Goal: Transaction & Acquisition: Obtain resource

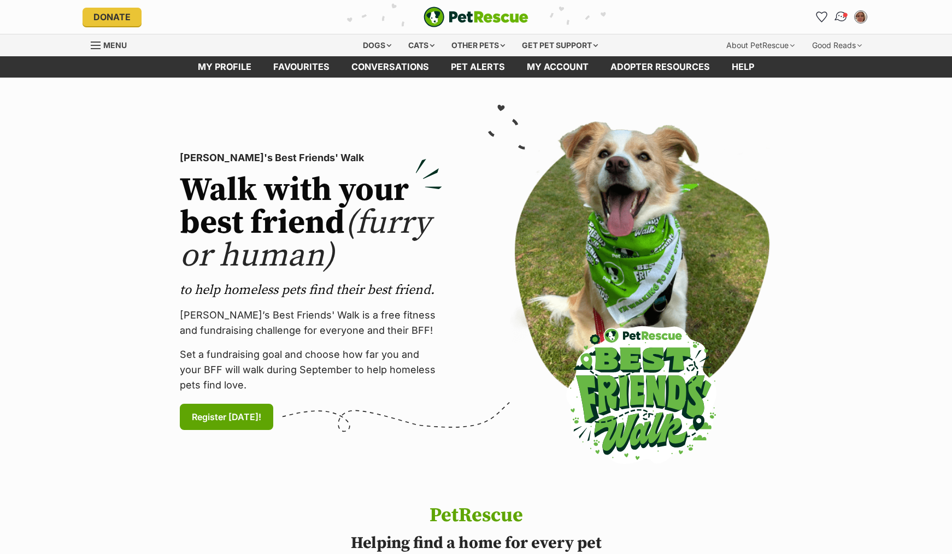
click at [836, 13] on img "Conversations" at bounding box center [841, 17] width 15 height 14
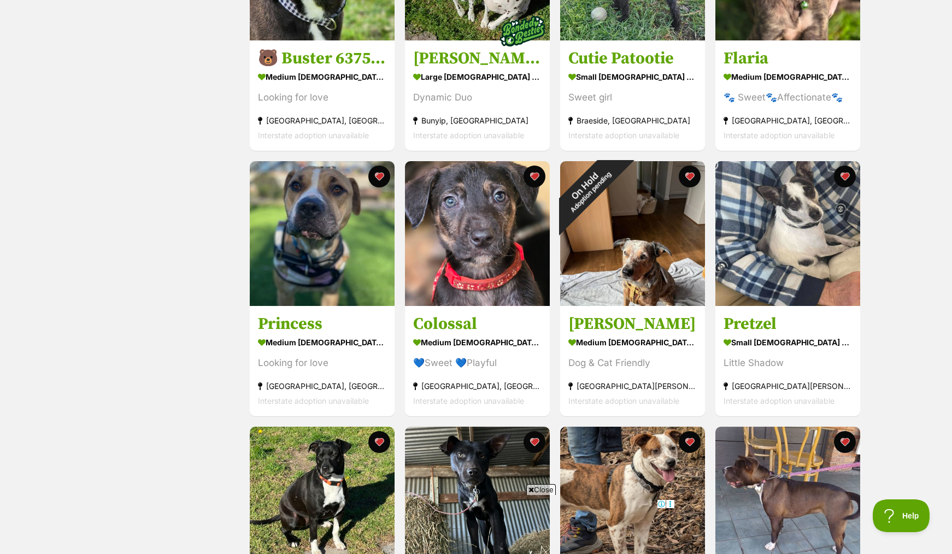
scroll to position [656, 0]
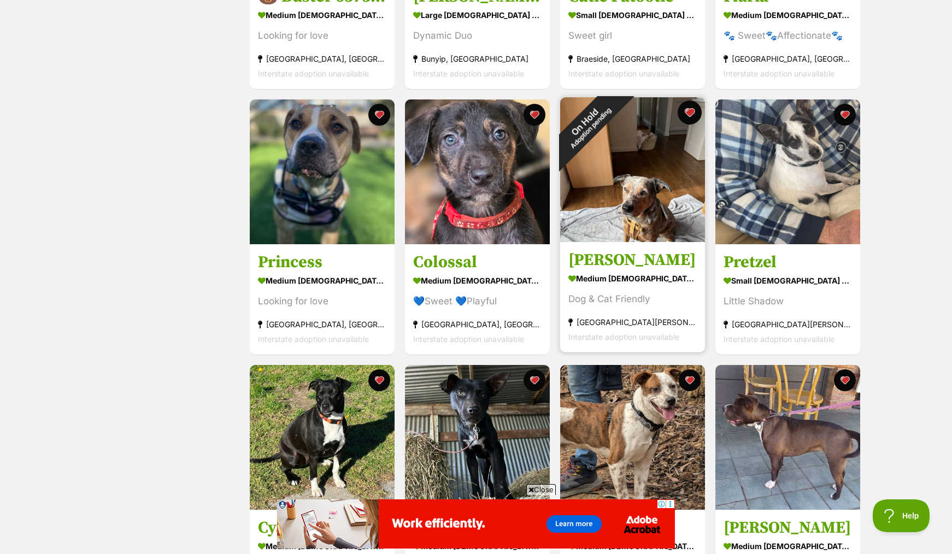
click at [689, 124] on button "favourite" at bounding box center [690, 113] width 24 height 24
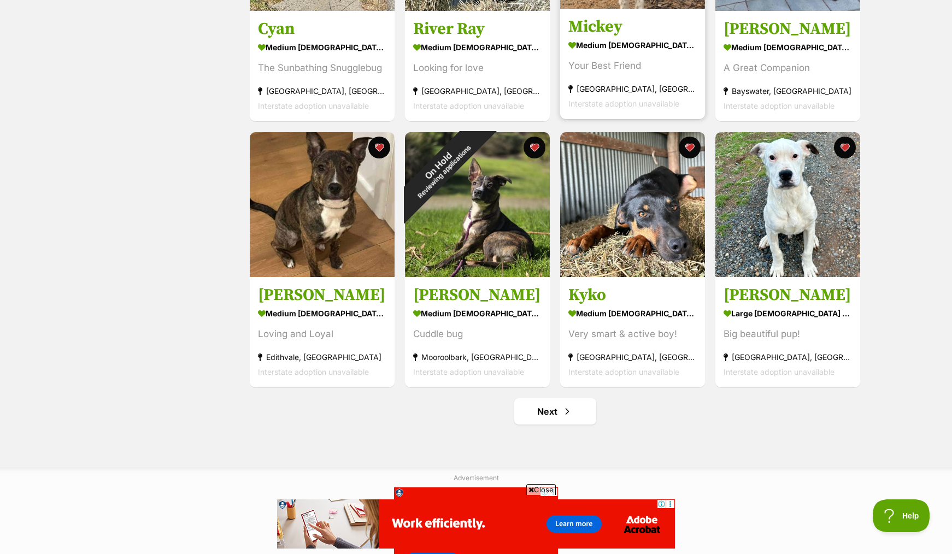
scroll to position [1202, 0]
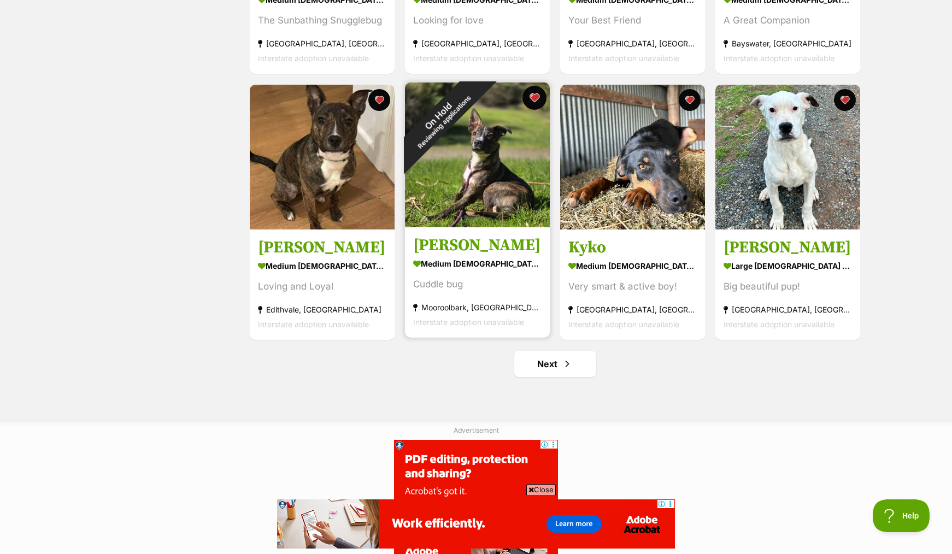
click at [530, 98] on button "favourite" at bounding box center [535, 98] width 24 height 24
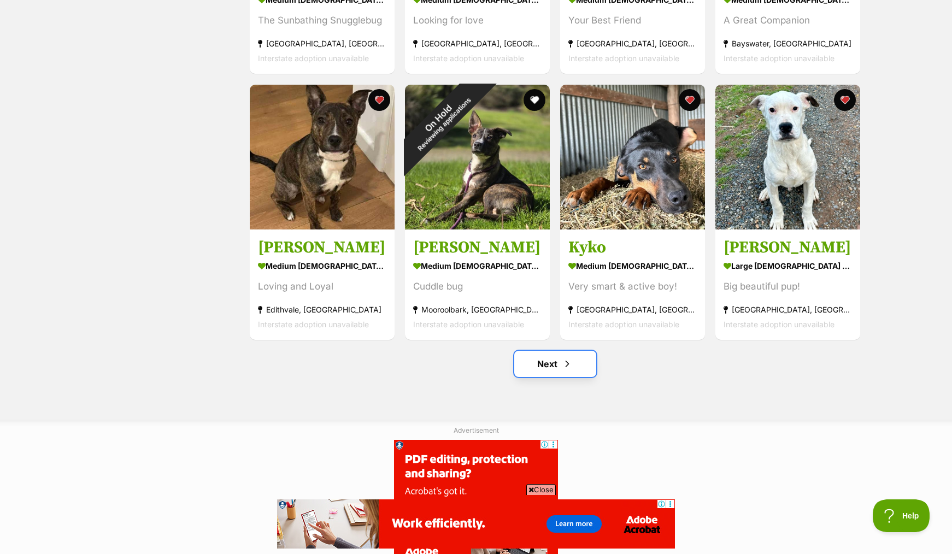
click at [553, 365] on link "Next" at bounding box center [555, 364] width 82 height 26
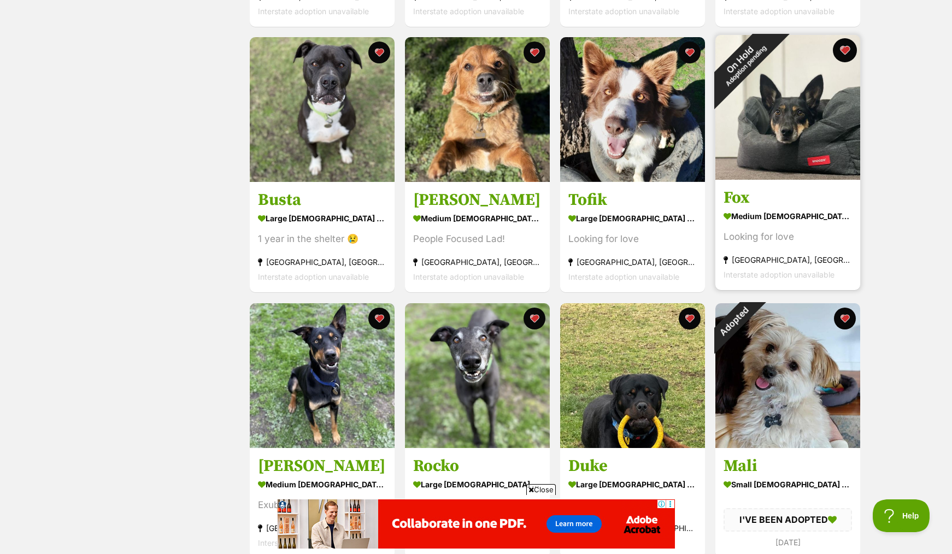
click at [844, 52] on button "favourite" at bounding box center [845, 50] width 24 height 24
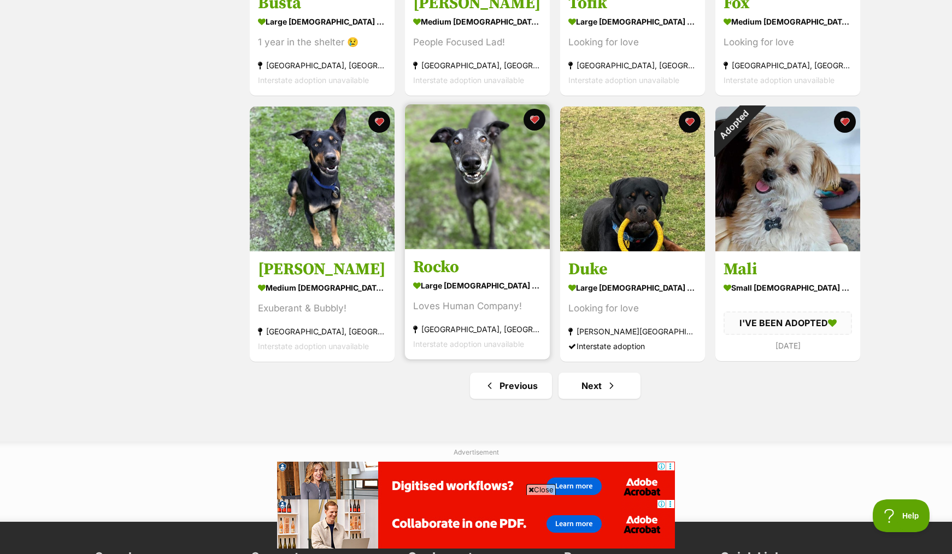
scroll to position [1257, 0]
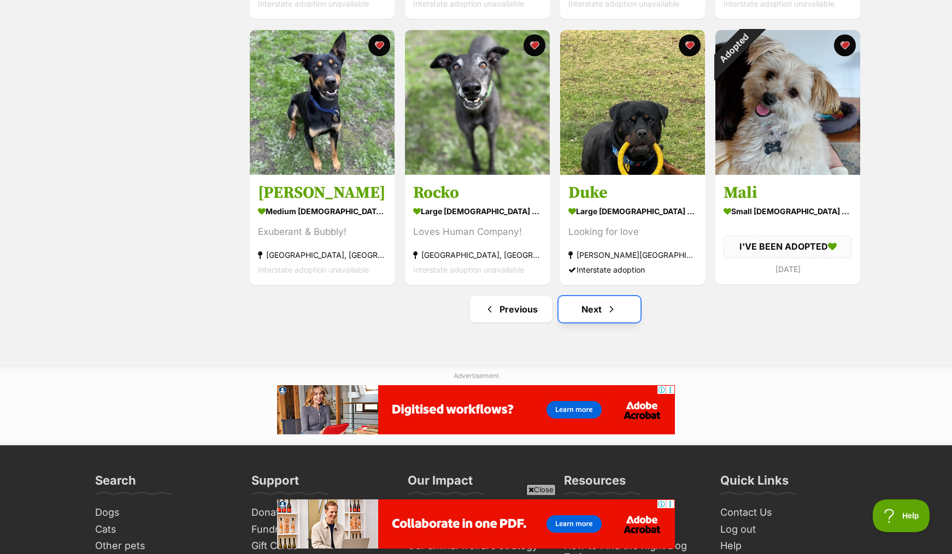
click at [590, 314] on link "Next" at bounding box center [600, 309] width 82 height 26
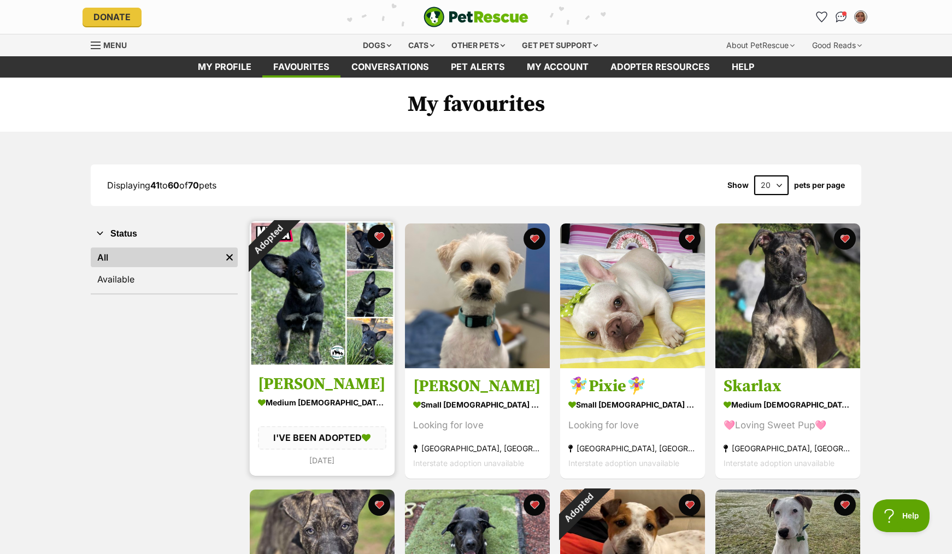
click at [376, 234] on button "favourite" at bounding box center [379, 237] width 24 height 24
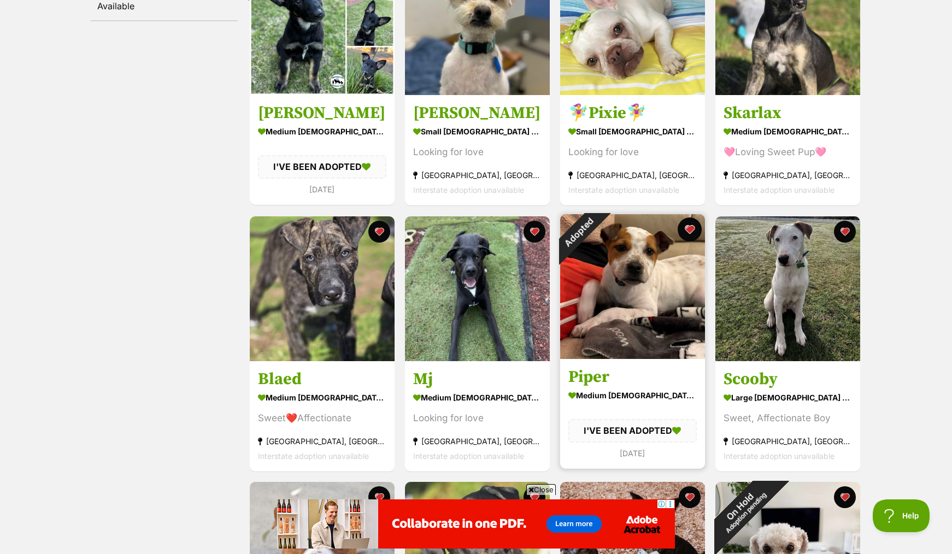
click at [686, 234] on button "favourite" at bounding box center [690, 230] width 24 height 24
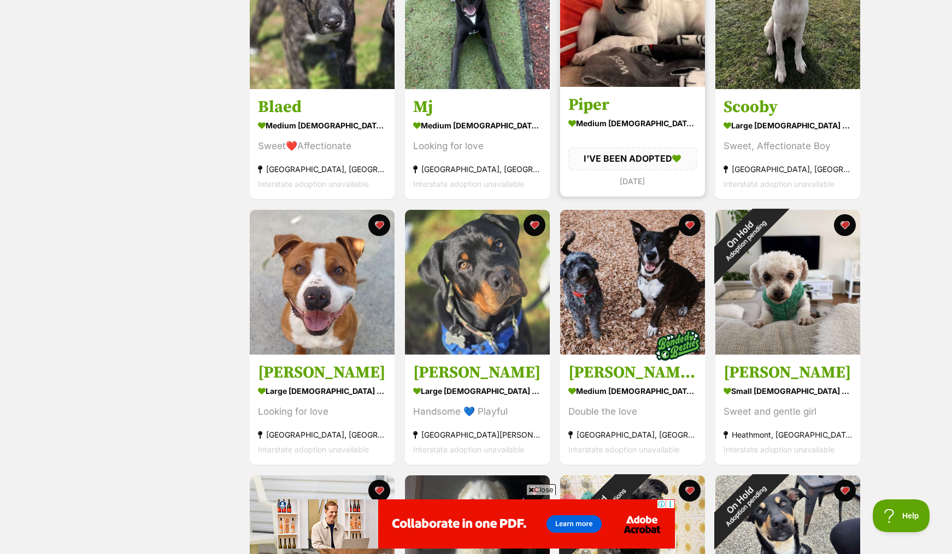
scroll to position [547, 0]
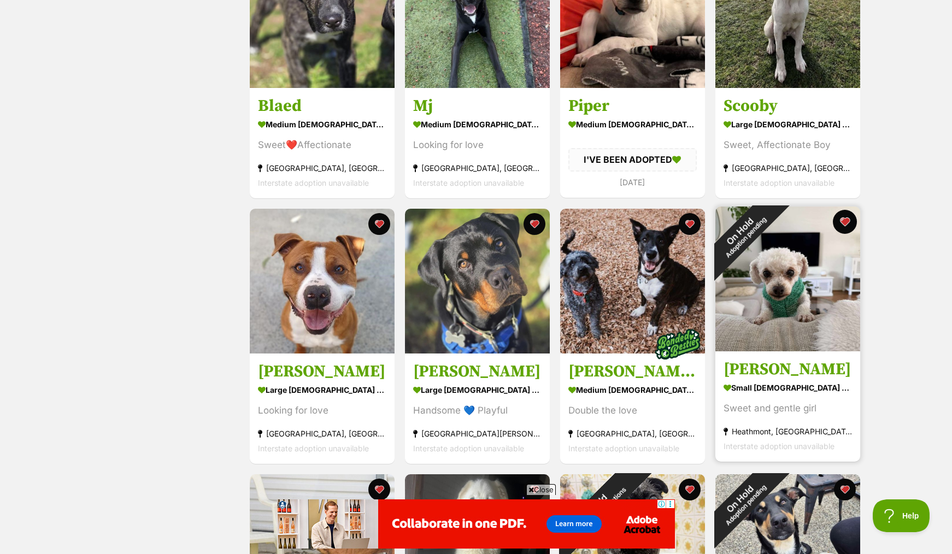
click at [840, 228] on button "favourite" at bounding box center [845, 222] width 24 height 24
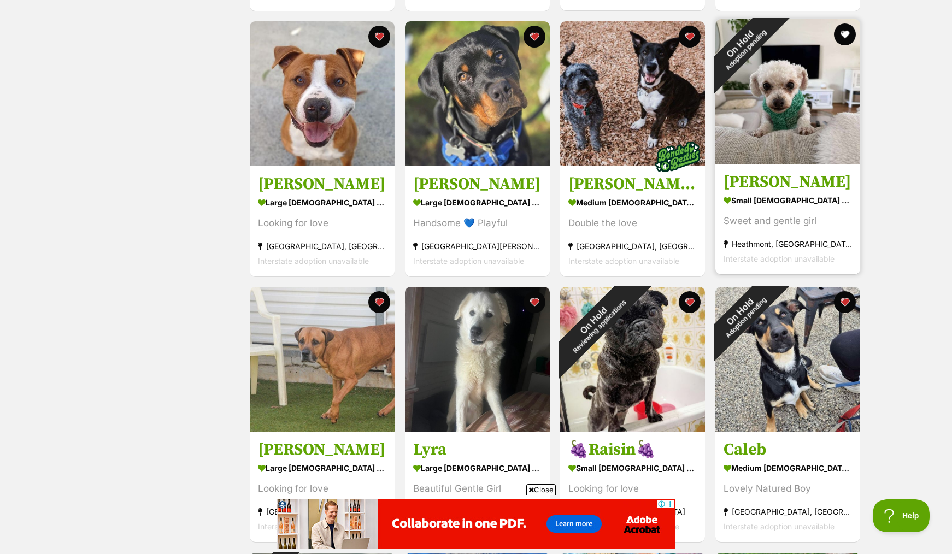
scroll to position [765, 0]
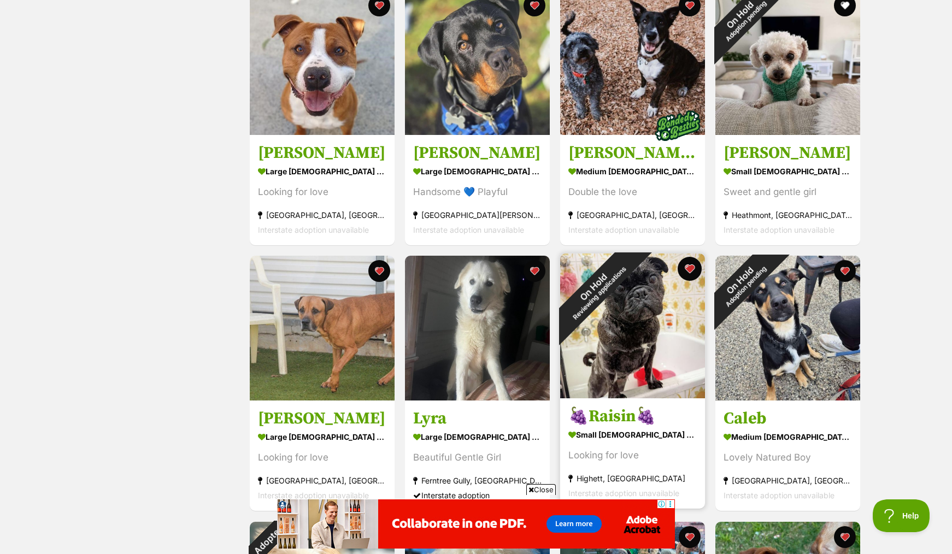
click at [688, 276] on button "favourite" at bounding box center [690, 269] width 24 height 24
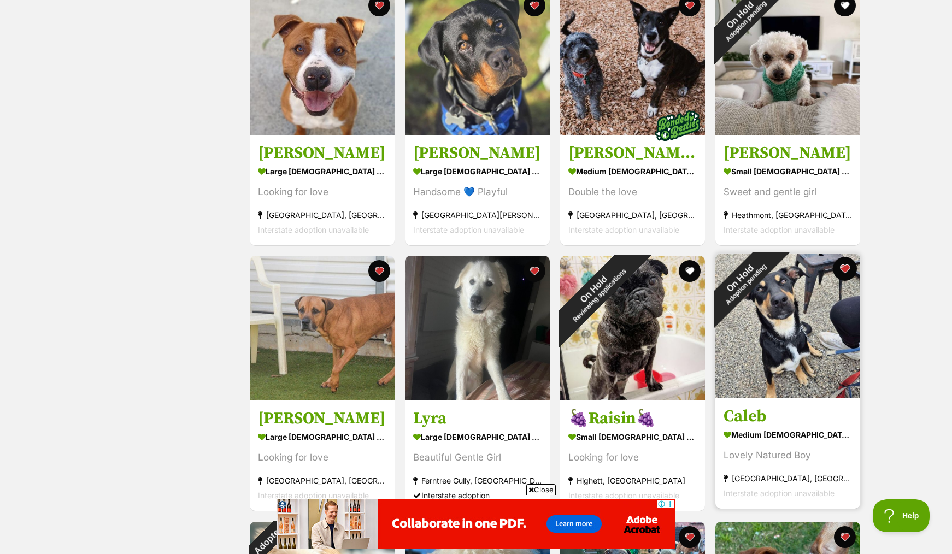
click at [840, 273] on button "favourite" at bounding box center [845, 269] width 24 height 24
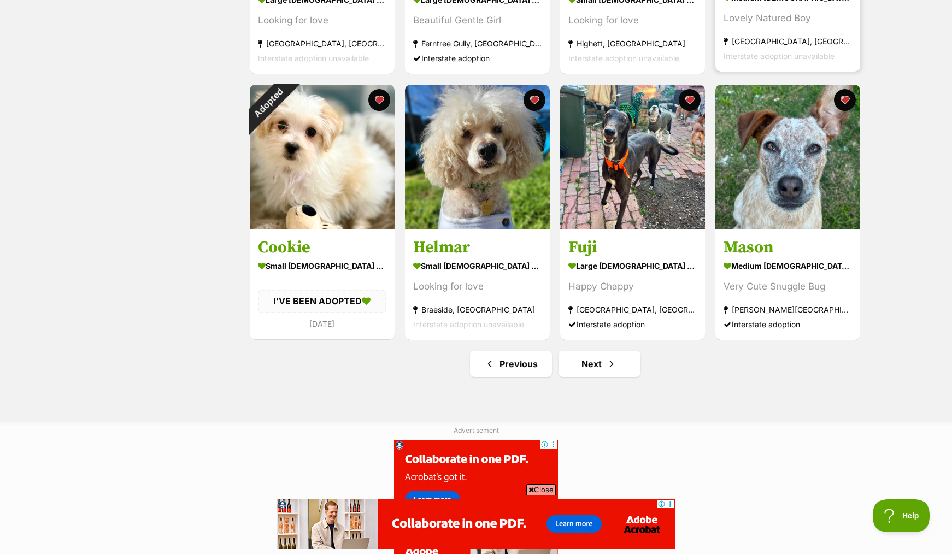
scroll to position [1257, 0]
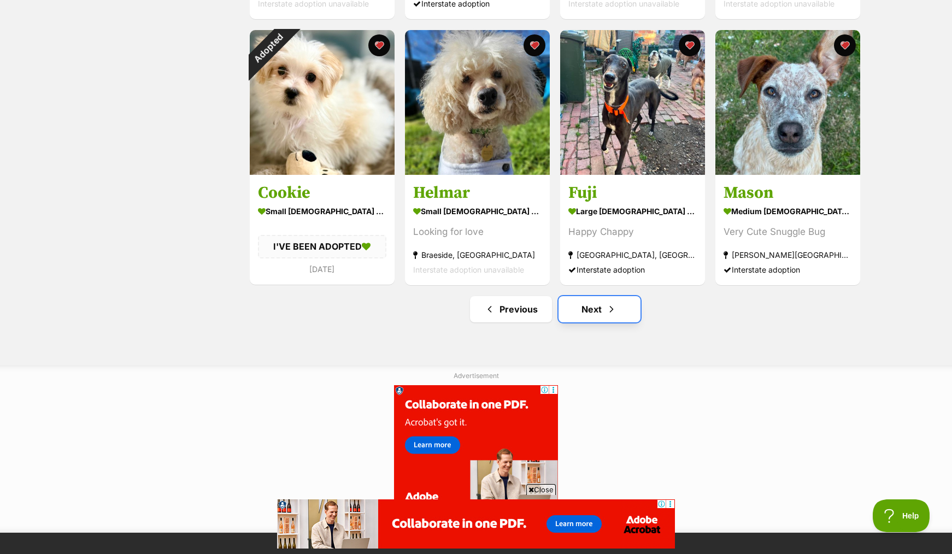
click at [579, 315] on link "Next" at bounding box center [600, 309] width 82 height 26
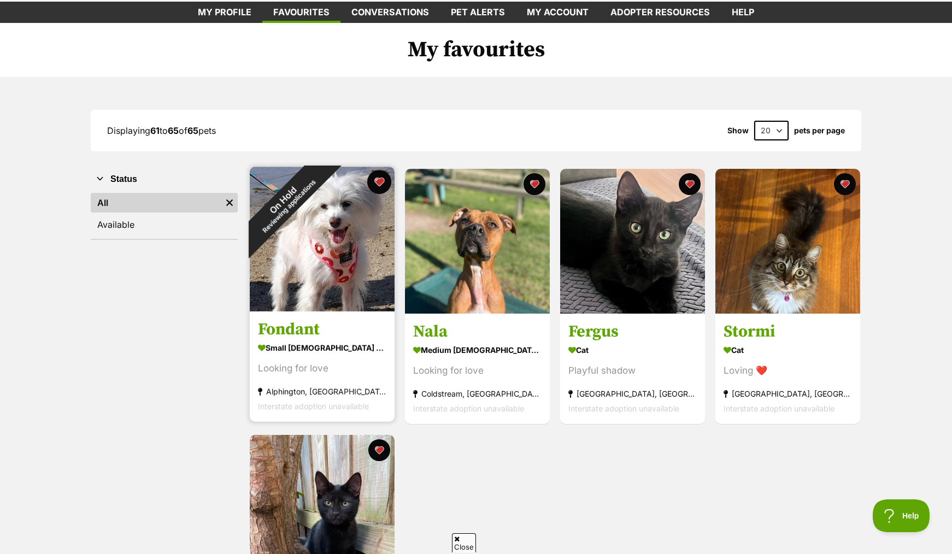
click at [384, 183] on button "favourite" at bounding box center [379, 182] width 24 height 24
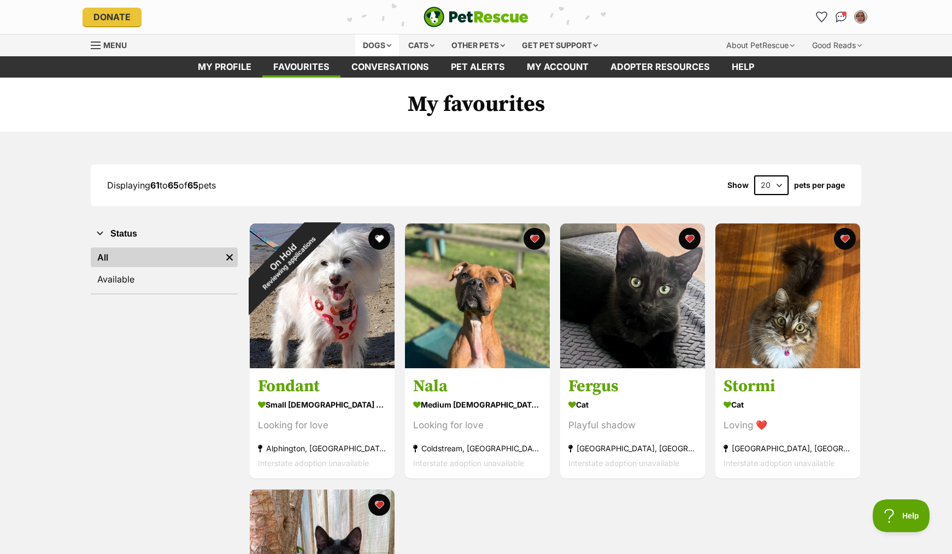
click at [380, 43] on div "Dogs" at bounding box center [377, 45] width 44 height 22
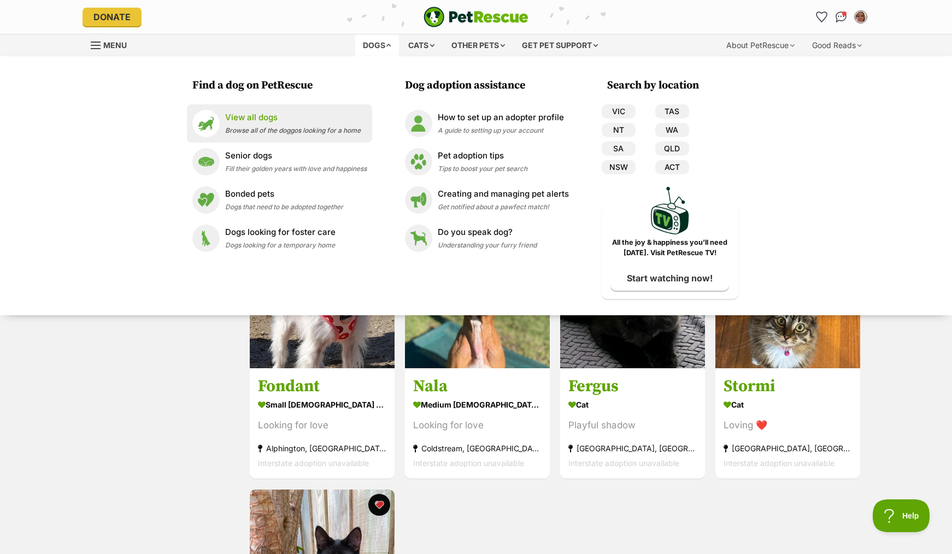
click at [292, 121] on p "View all dogs" at bounding box center [293, 118] width 136 height 13
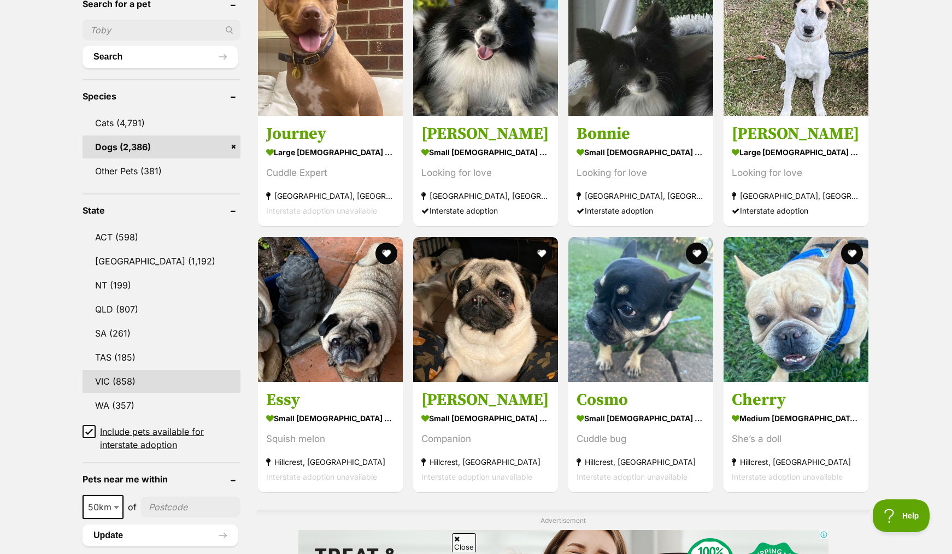
click at [114, 380] on link "VIC (858)" at bounding box center [162, 381] width 158 height 23
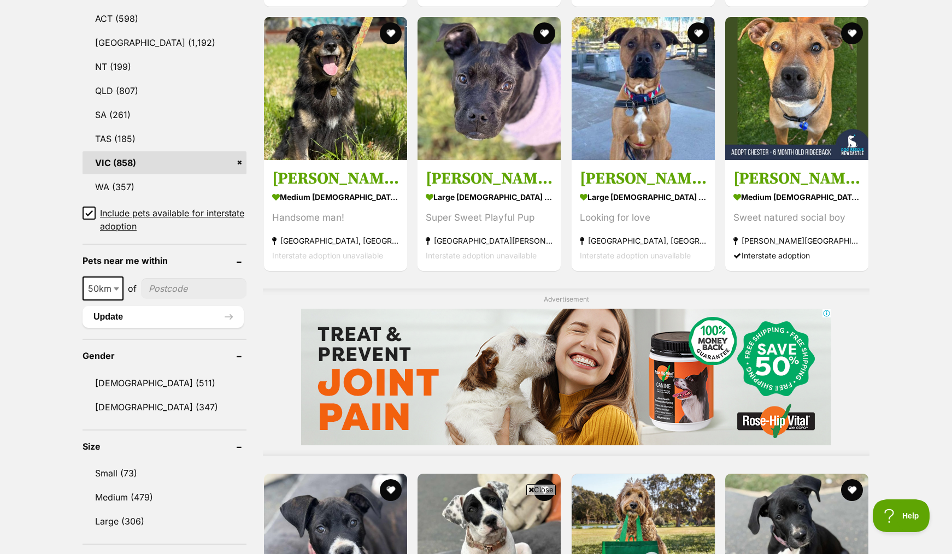
click at [166, 290] on input"] "postcode" at bounding box center [193, 288] width 105 height 21
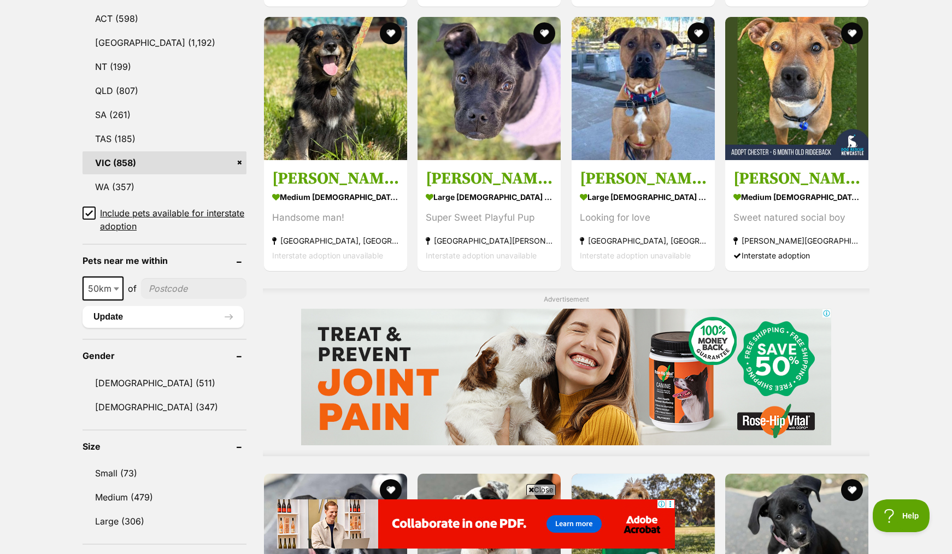
type input"] "3174"
click at [136, 321] on button "Update" at bounding box center [163, 317] width 161 height 22
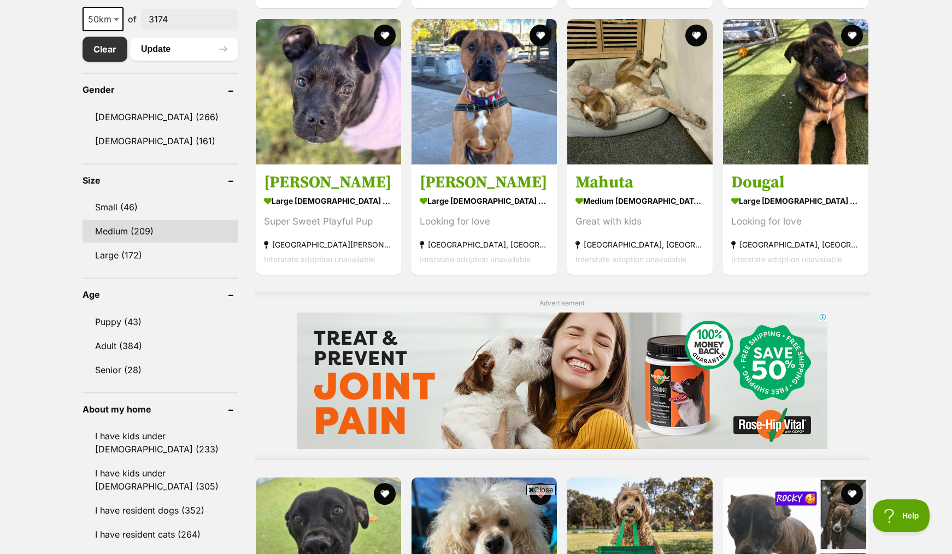
drag, startPoint x: 152, startPoint y: 208, endPoint x: 152, endPoint y: 230, distance: 21.9
click at [152, 207] on link "Small (46)" at bounding box center [161, 207] width 156 height 23
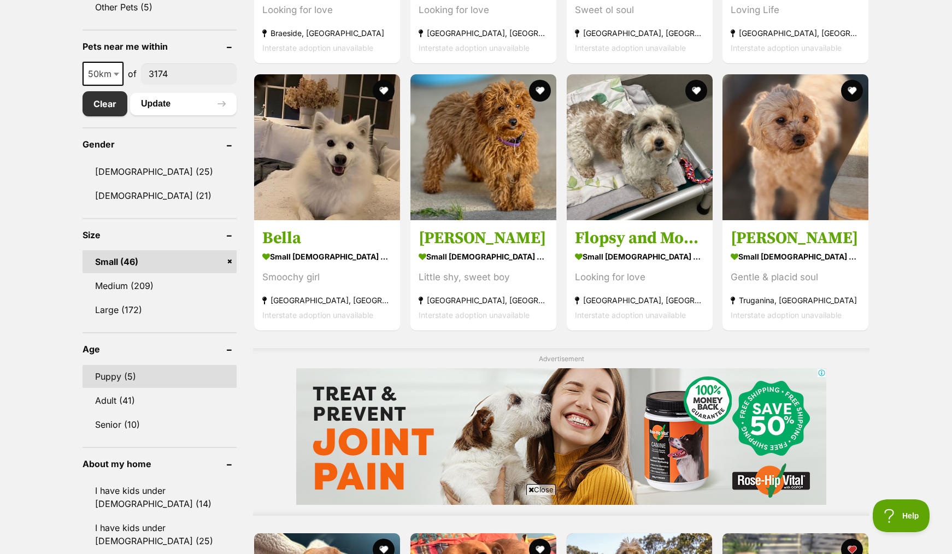
click at [163, 379] on link "Puppy (5)" at bounding box center [160, 376] width 154 height 23
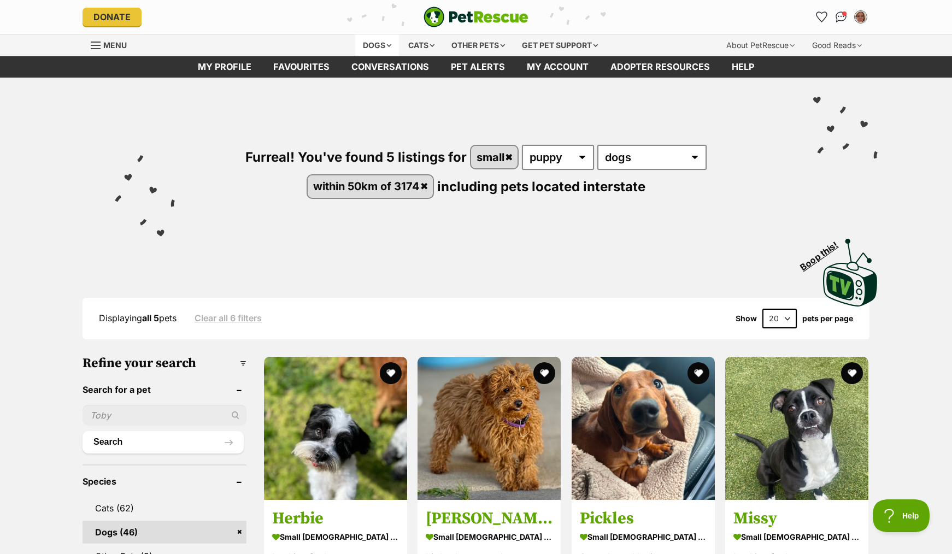
click at [362, 45] on div "Dogs" at bounding box center [377, 45] width 44 height 22
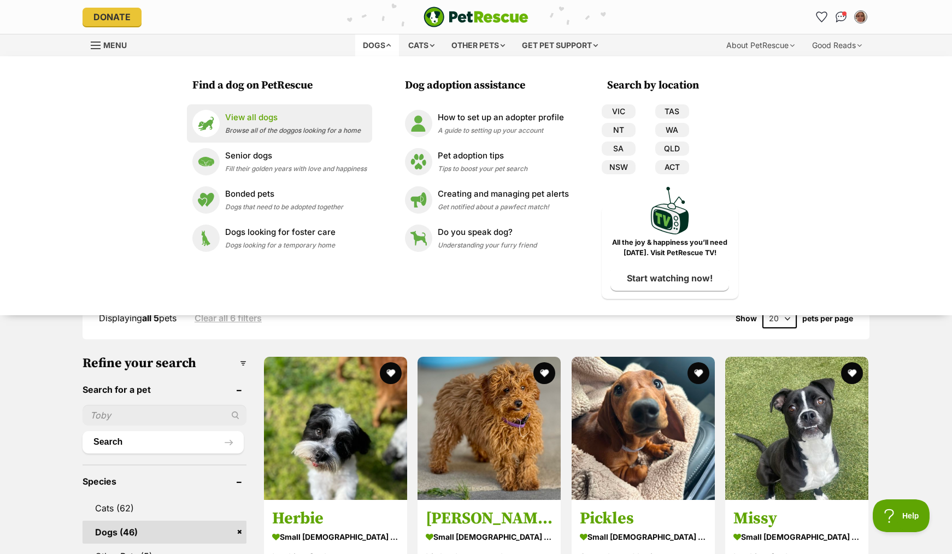
click at [271, 131] on span "Browse all of the doggos looking for a home" at bounding box center [293, 130] width 136 height 8
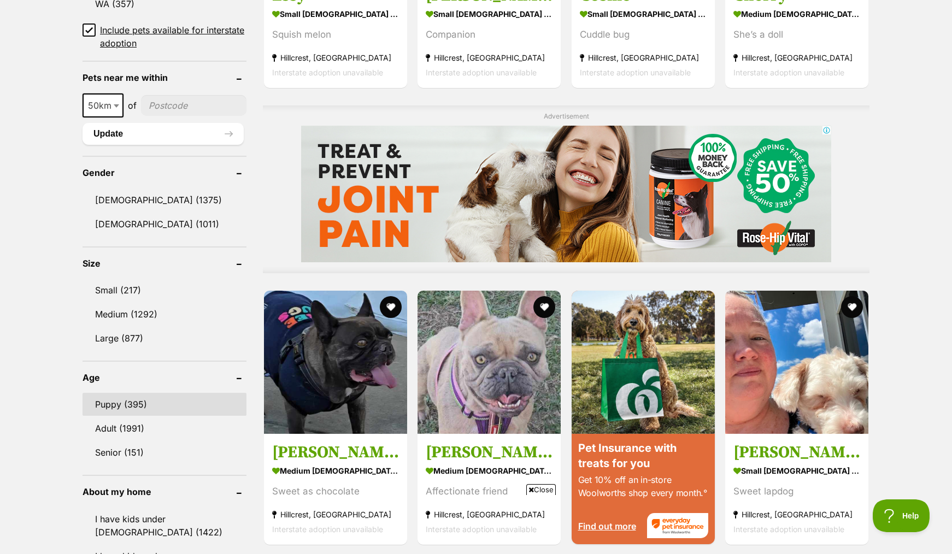
scroll to position [711, 0]
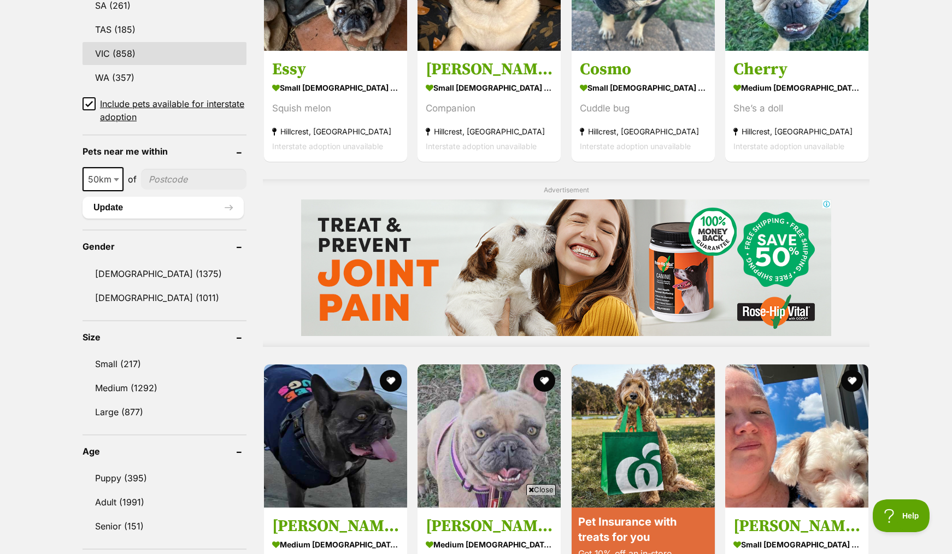
click at [134, 58] on link "VIC (858)" at bounding box center [165, 53] width 164 height 23
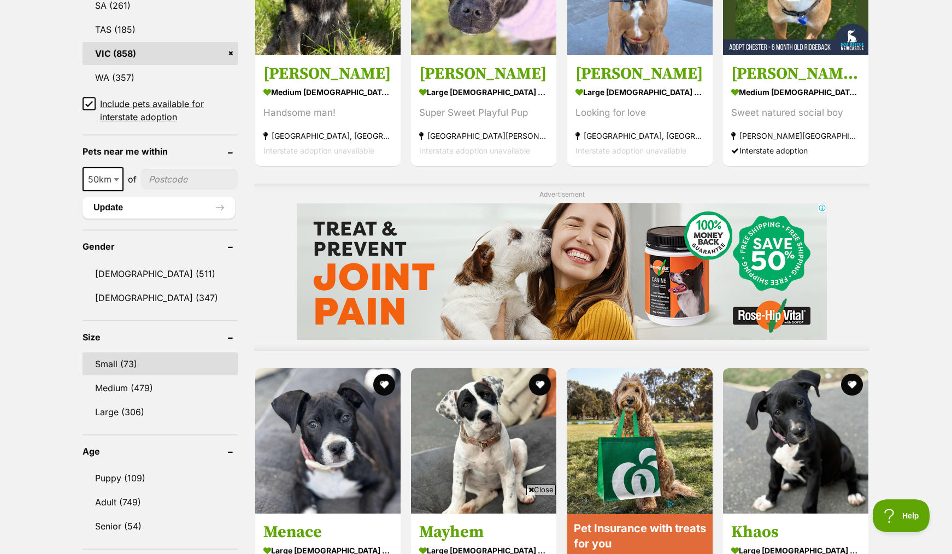
click at [154, 368] on link "Small (73)" at bounding box center [160, 364] width 155 height 23
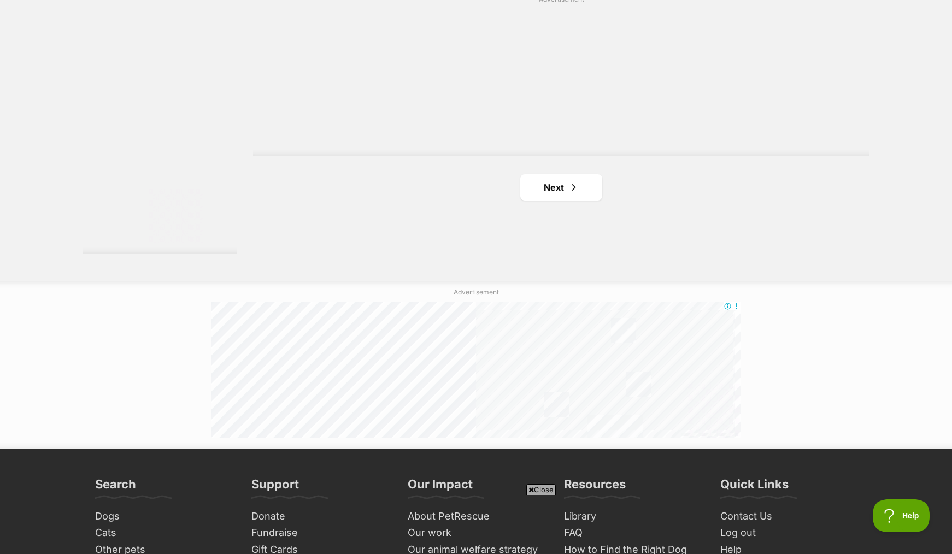
scroll to position [2022, 0]
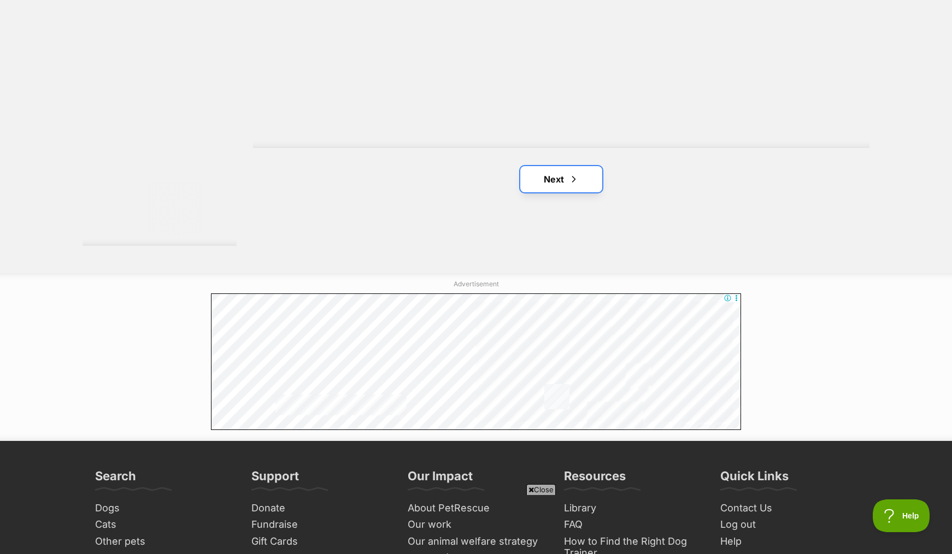
click at [568, 175] on span "Next page" at bounding box center [573, 179] width 11 height 13
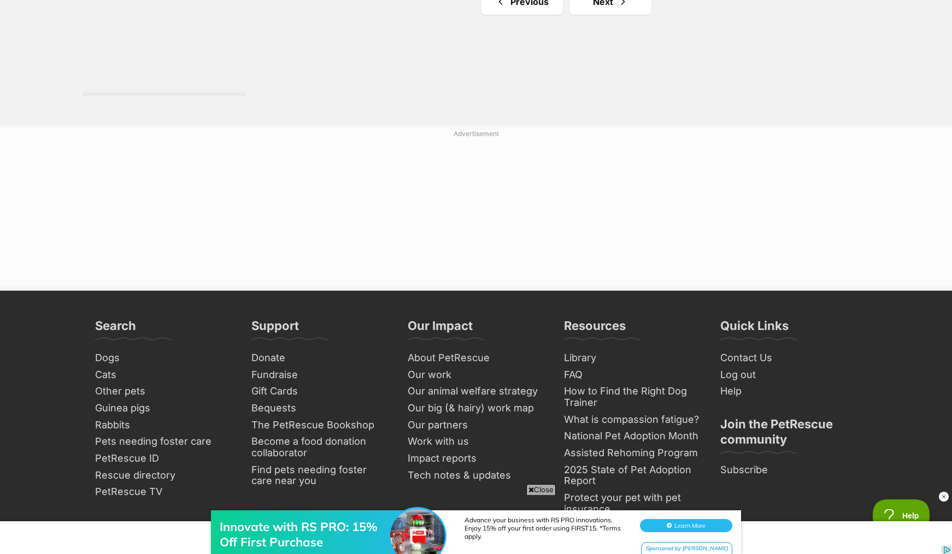
scroll to position [2077, 0]
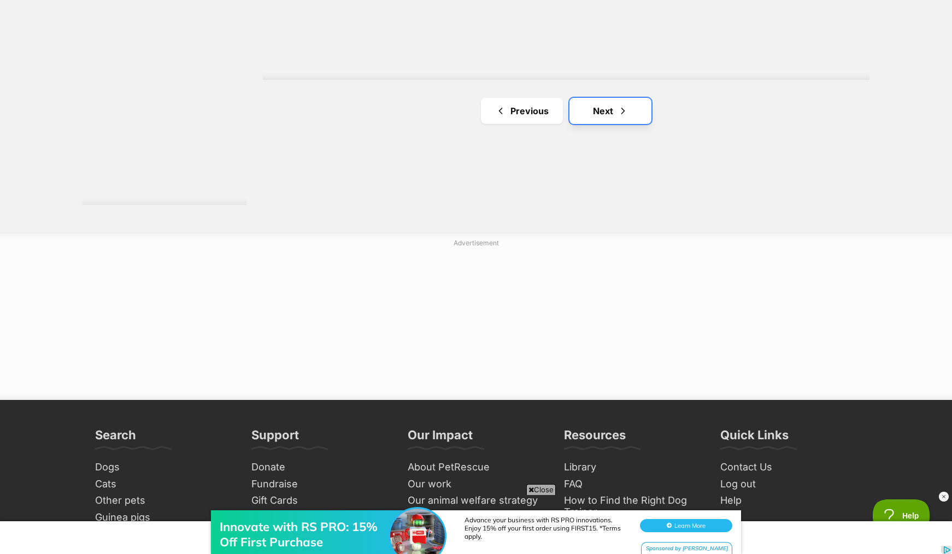
click at [611, 118] on link "Next" at bounding box center [611, 111] width 82 height 26
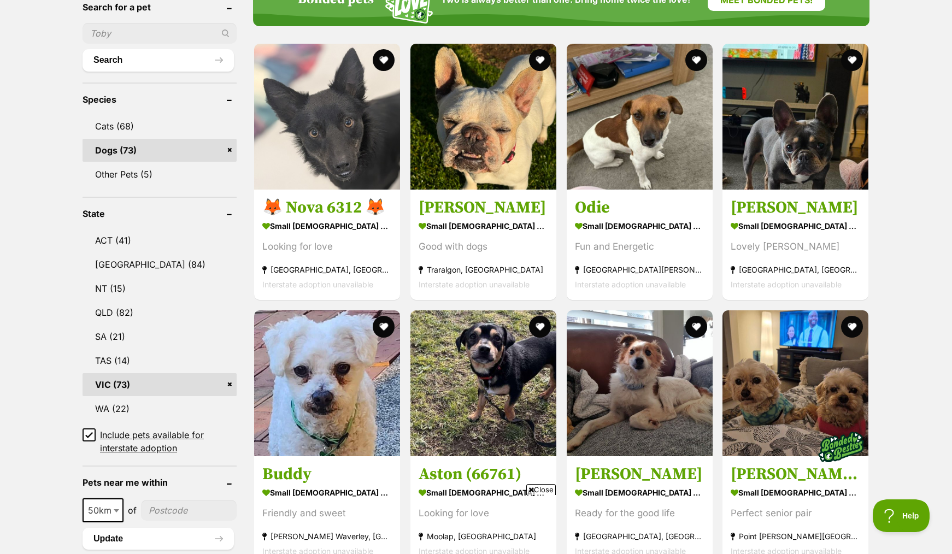
scroll to position [383, 0]
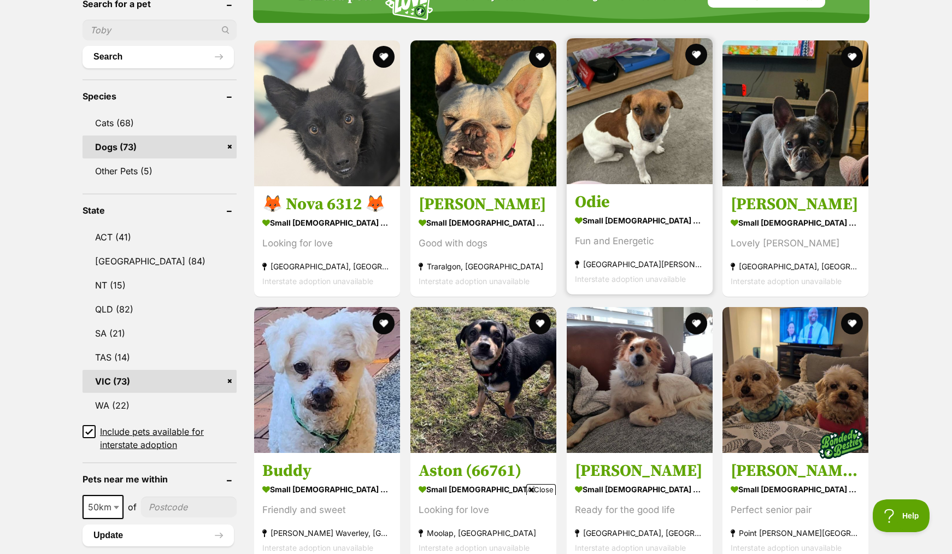
click at [621, 221] on strong "small [DEMOGRAPHIC_DATA] Dog" at bounding box center [640, 221] width 130 height 16
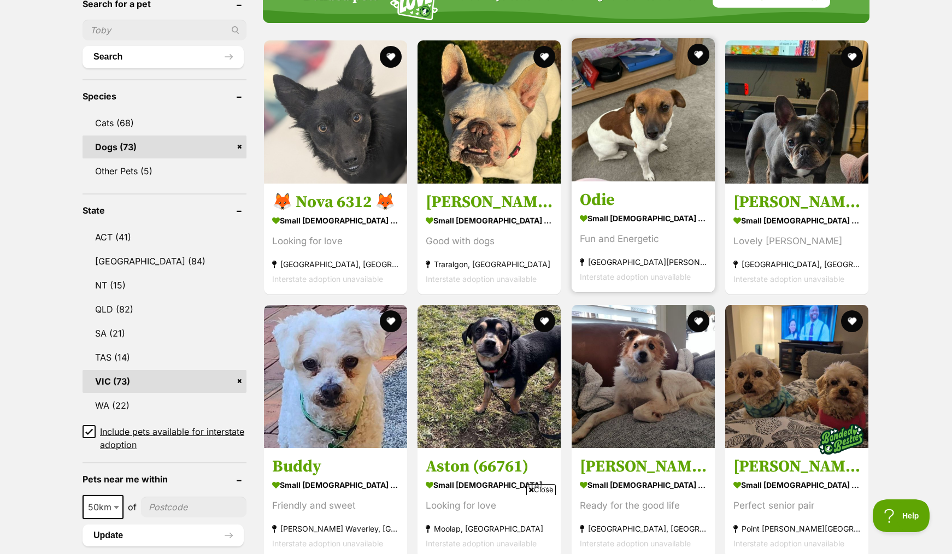
scroll to position [0, 0]
click at [694, 56] on button "favourite" at bounding box center [699, 55] width 24 height 24
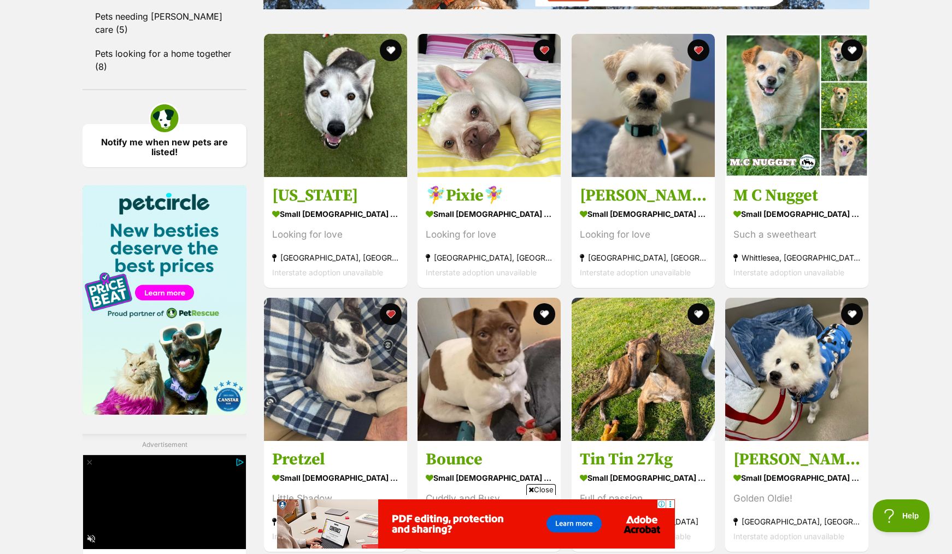
scroll to position [1585, 0]
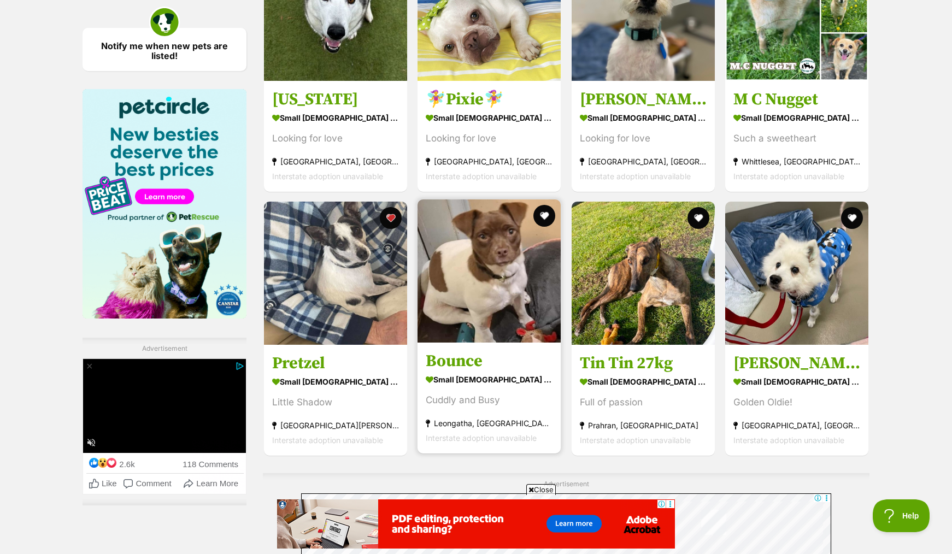
click at [485, 366] on h3 "Bounce" at bounding box center [489, 361] width 127 height 21
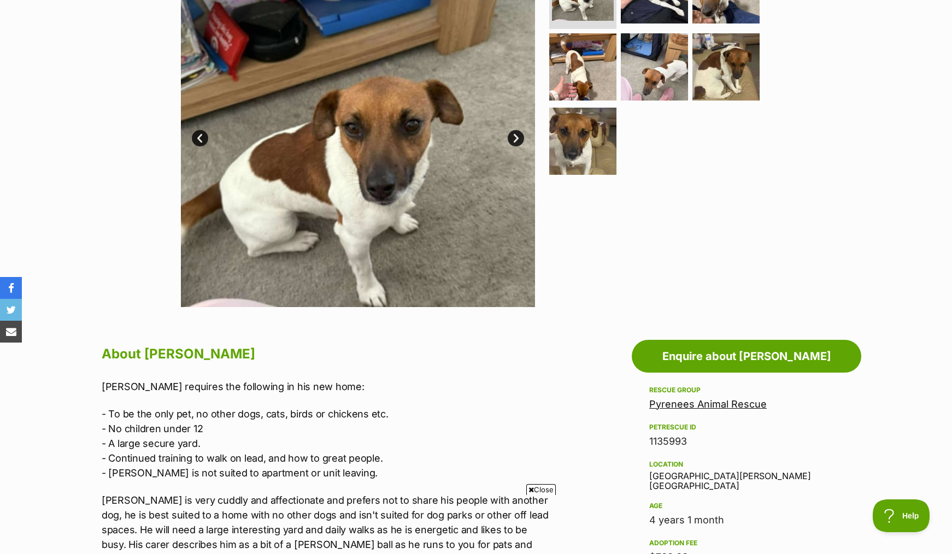
scroll to position [109, 0]
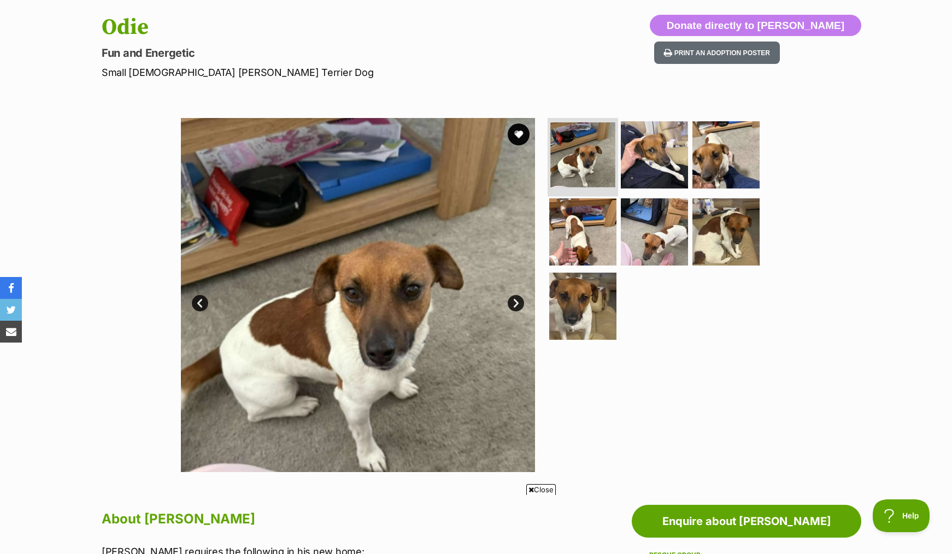
drag, startPoint x: 520, startPoint y: 135, endPoint x: 550, endPoint y: 175, distance: 50.0
click at [520, 135] on button "favourite" at bounding box center [519, 135] width 22 height 22
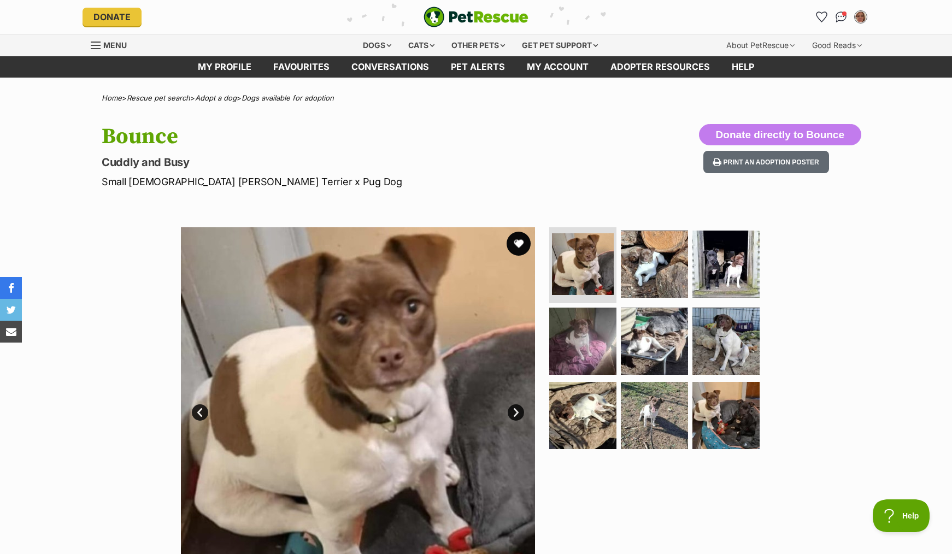
click at [513, 248] on button "favourite" at bounding box center [519, 244] width 24 height 24
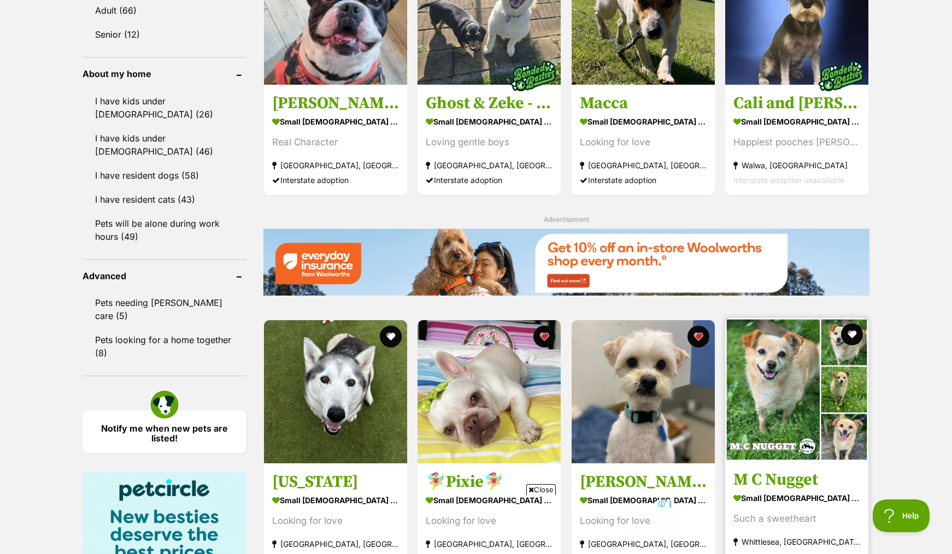
scroll to position [984, 0]
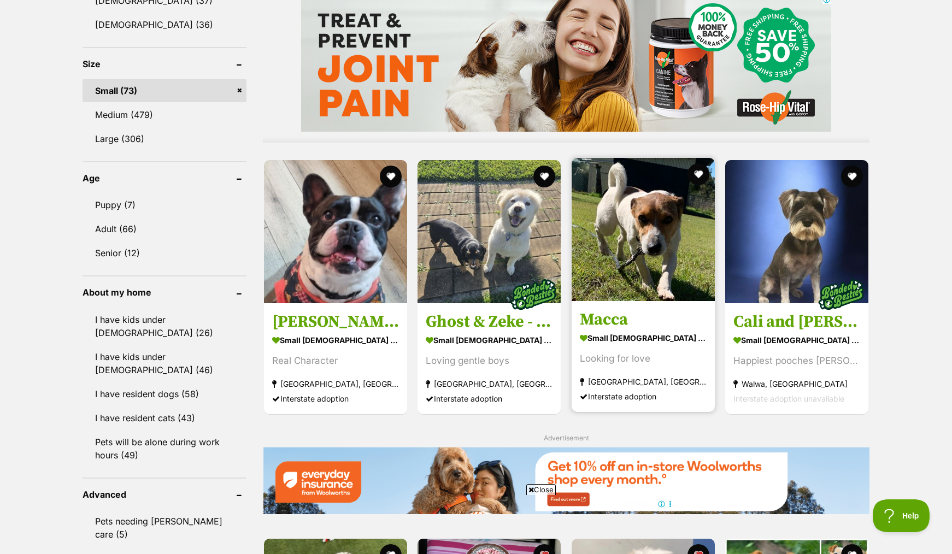
drag, startPoint x: 623, startPoint y: 319, endPoint x: 634, endPoint y: 321, distance: 11.8
click at [623, 319] on h3 "Macca" at bounding box center [643, 319] width 127 height 21
